Goal: Use online tool/utility: Utilize a website feature to perform a specific function

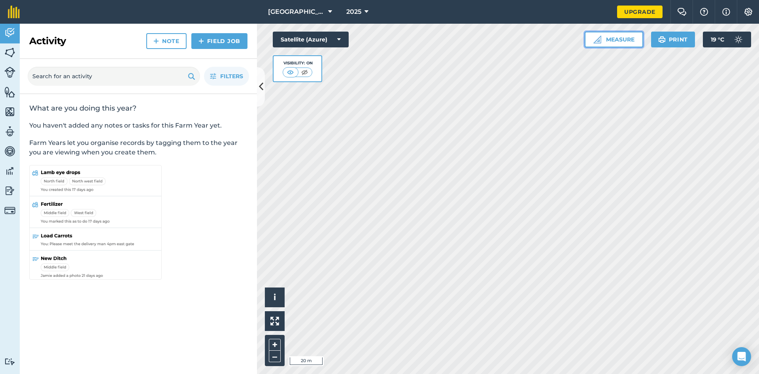
click at [612, 39] on button "Measure" at bounding box center [614, 40] width 59 height 16
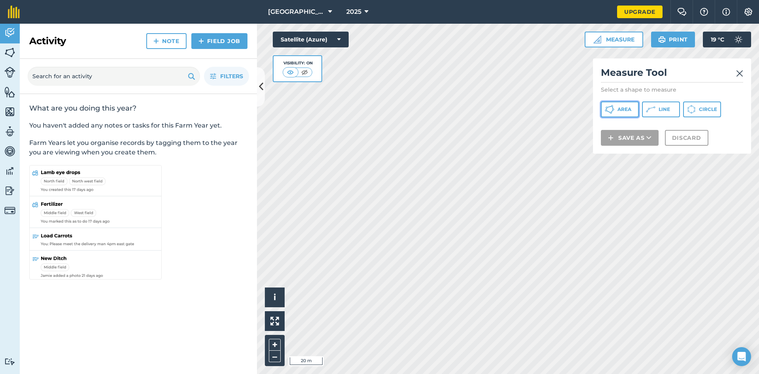
click at [627, 114] on button "Area" at bounding box center [620, 110] width 38 height 16
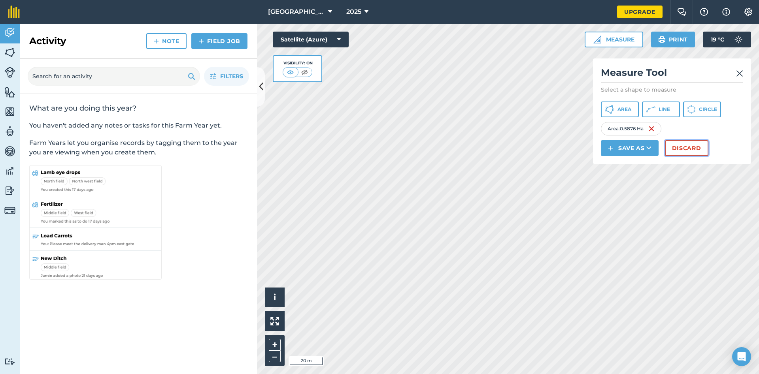
click at [689, 147] on button "Discard" at bounding box center [686, 148] width 43 height 16
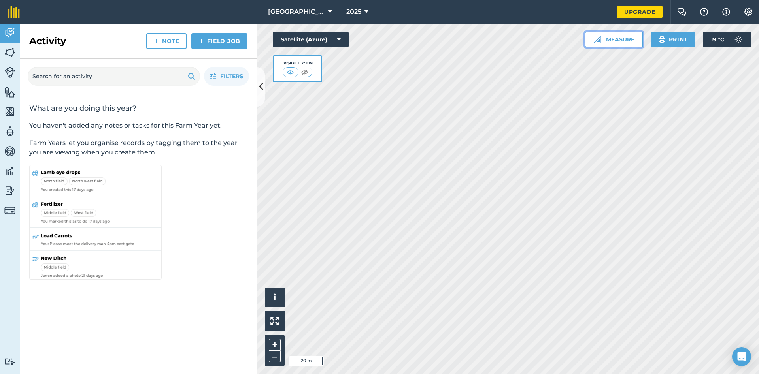
click at [633, 40] on button "Measure" at bounding box center [614, 40] width 59 height 16
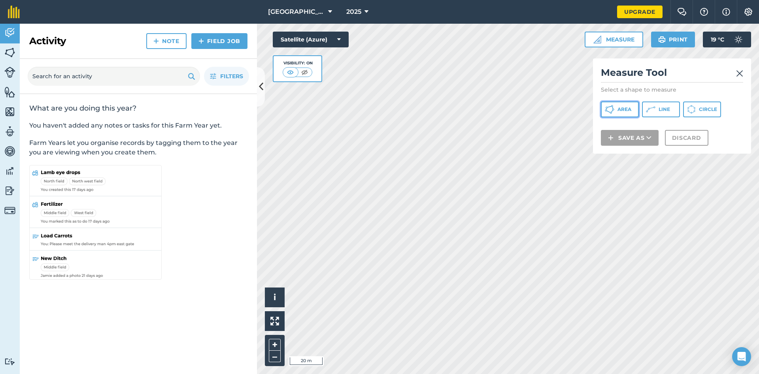
click at [628, 110] on span "Area" at bounding box center [625, 109] width 14 height 6
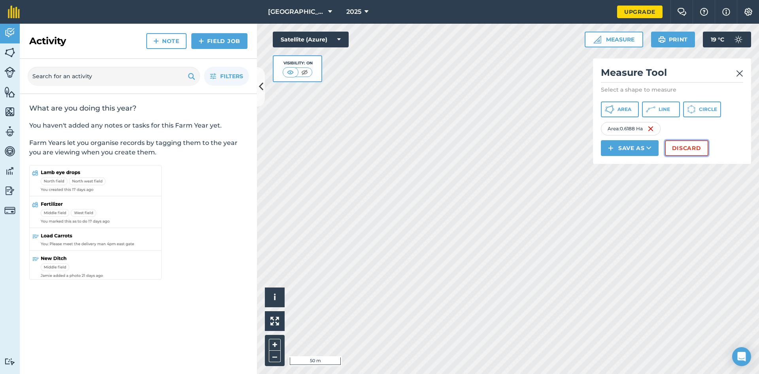
click at [688, 144] on button "Discard" at bounding box center [686, 148] width 43 height 16
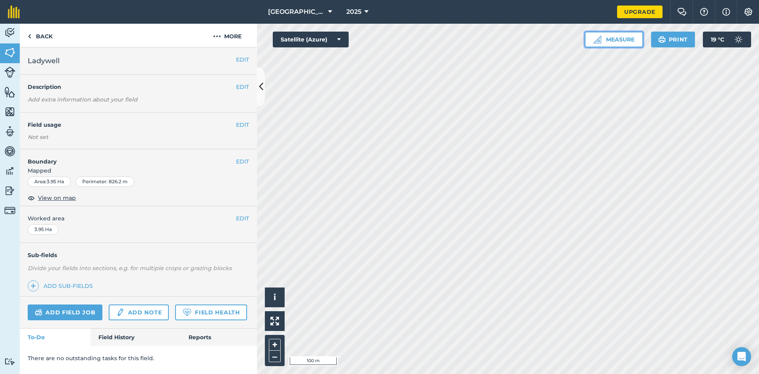
click at [618, 40] on button "Measure" at bounding box center [614, 40] width 59 height 16
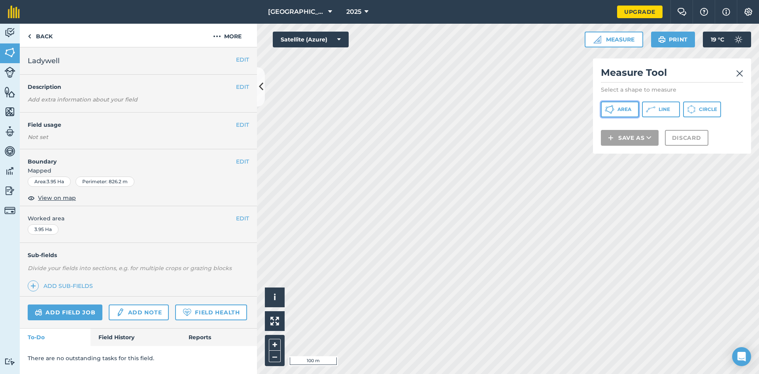
click at [628, 108] on span "Area" at bounding box center [625, 109] width 14 height 6
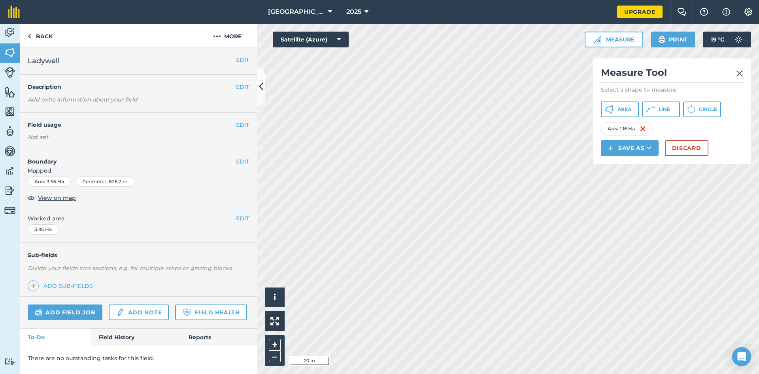
click at [603, 144] on div "Click to start drawing i © 2025 TomTom, Microsoft 20 m + – Satellite (Azure) Me…" at bounding box center [508, 199] width 502 height 351
click at [697, 151] on button "Discard" at bounding box center [686, 148] width 43 height 16
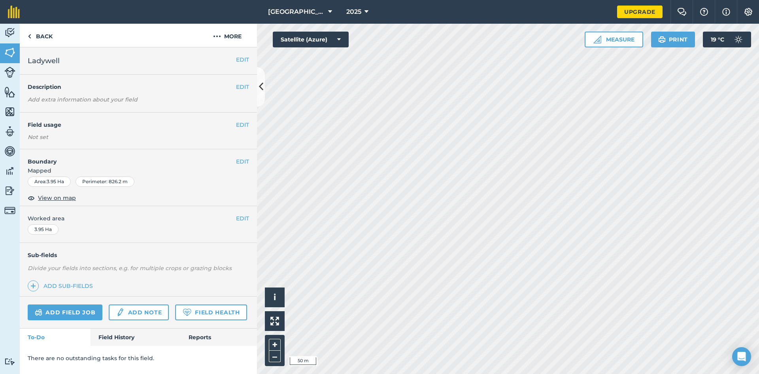
click at [173, 136] on div "Activity Fields Livestock Features Maps Team Vehicles Data Reporting Billing Tu…" at bounding box center [379, 199] width 759 height 351
